Goal: Transaction & Acquisition: Purchase product/service

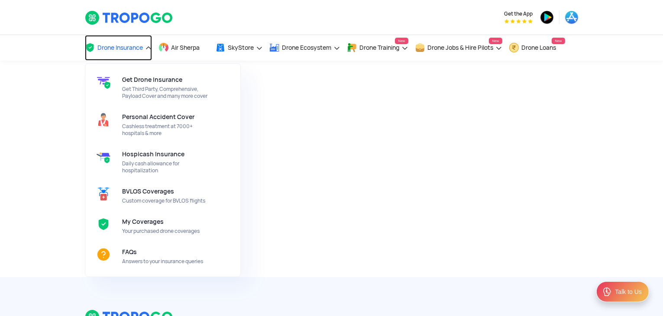
click at [139, 47] on span "Drone Insurance" at bounding box center [120, 47] width 45 height 7
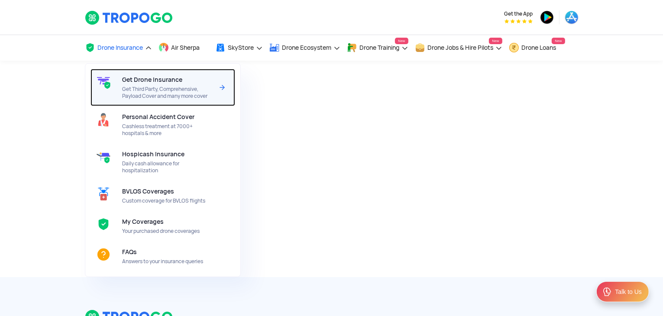
click at [146, 83] on span "Get Drone Insurance" at bounding box center [152, 79] width 60 height 7
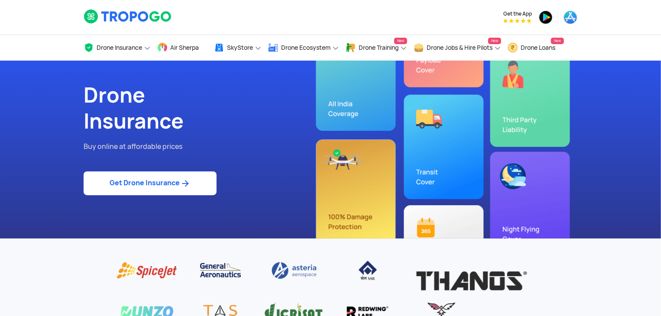
click at [188, 184] on img at bounding box center [185, 183] width 11 height 10
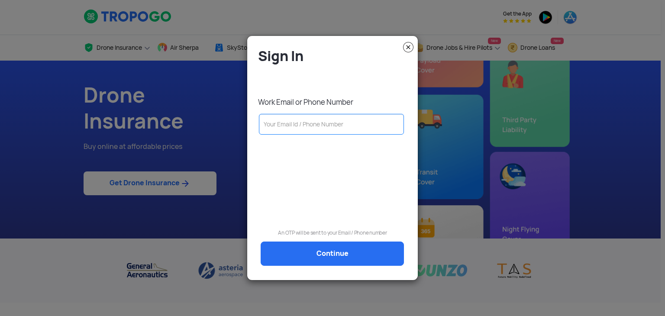
click at [414, 52] on div "Sign In Work Email or Phone Number An OTP will be sent to your Email / Phone nu…" at bounding box center [332, 158] width 171 height 236
click at [410, 48] on img at bounding box center [408, 47] width 10 height 10
